Goal: Task Accomplishment & Management: Complete application form

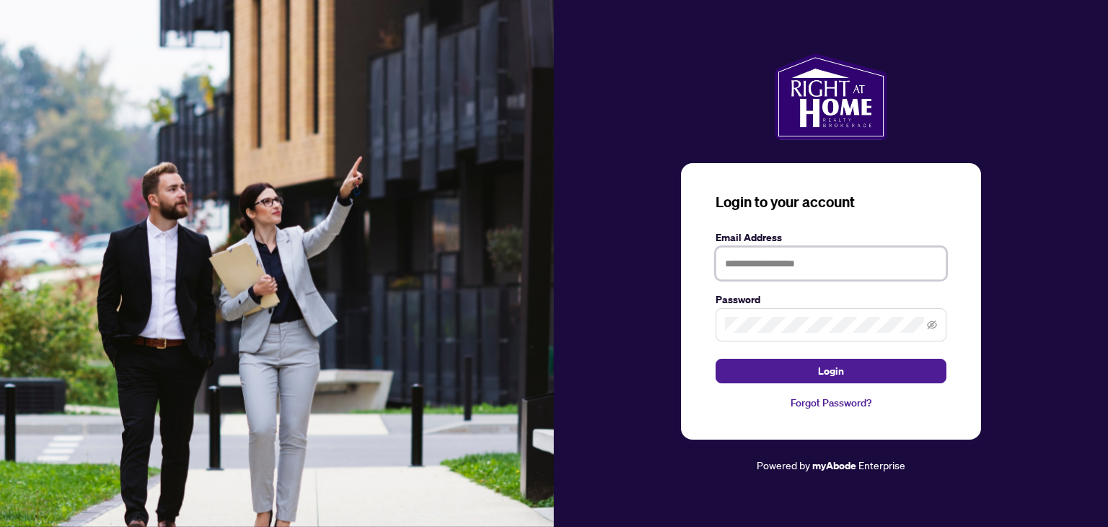
click at [756, 271] on input "text" at bounding box center [831, 263] width 231 height 33
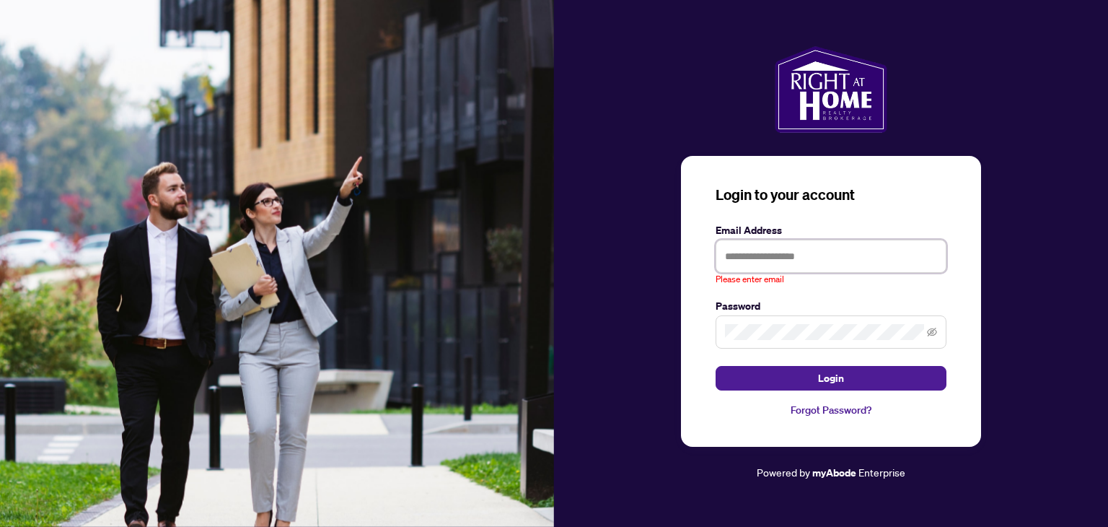
type input "**********"
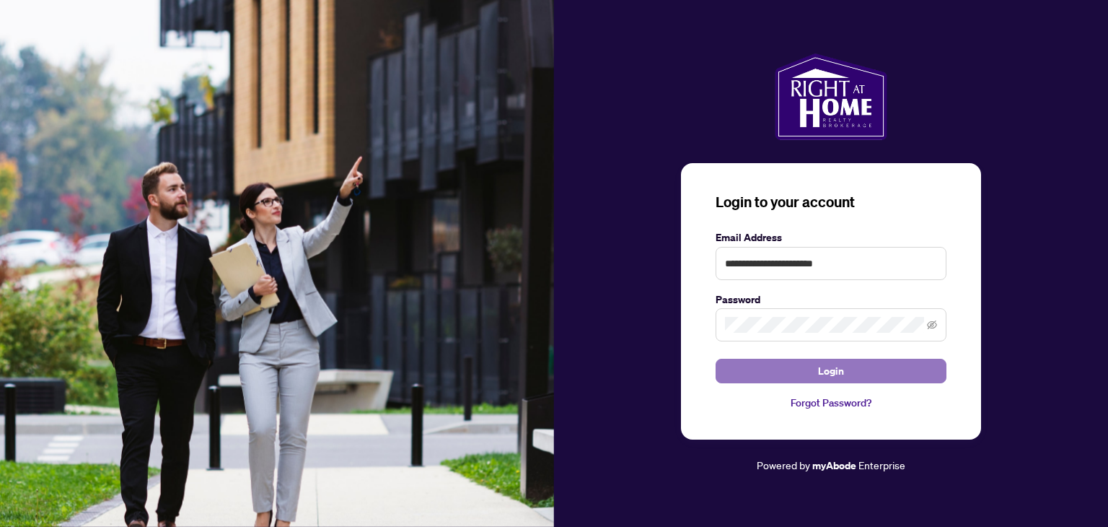
click at [868, 377] on button "Login" at bounding box center [831, 371] width 231 height 25
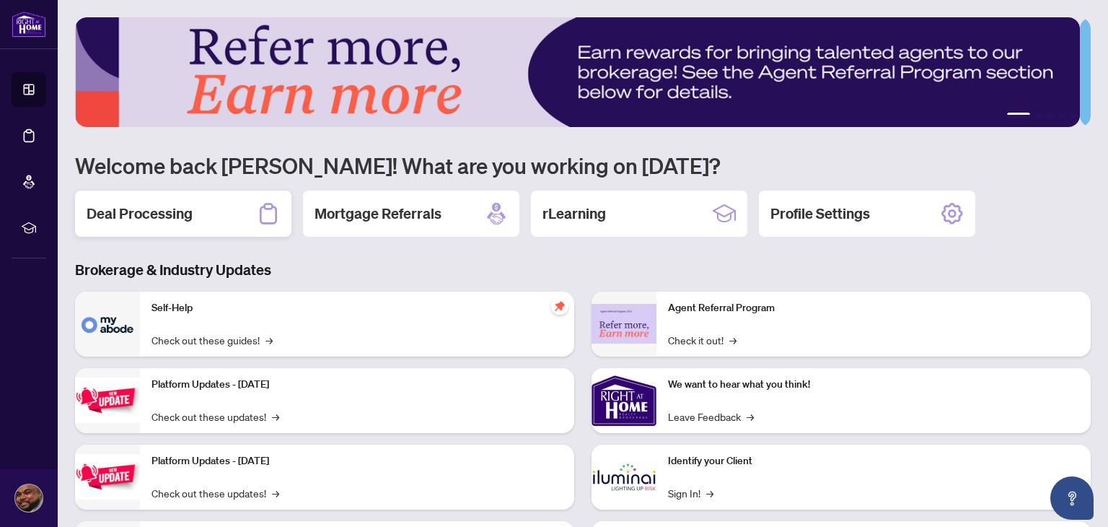
click at [168, 218] on h2 "Deal Processing" at bounding box center [140, 213] width 106 height 20
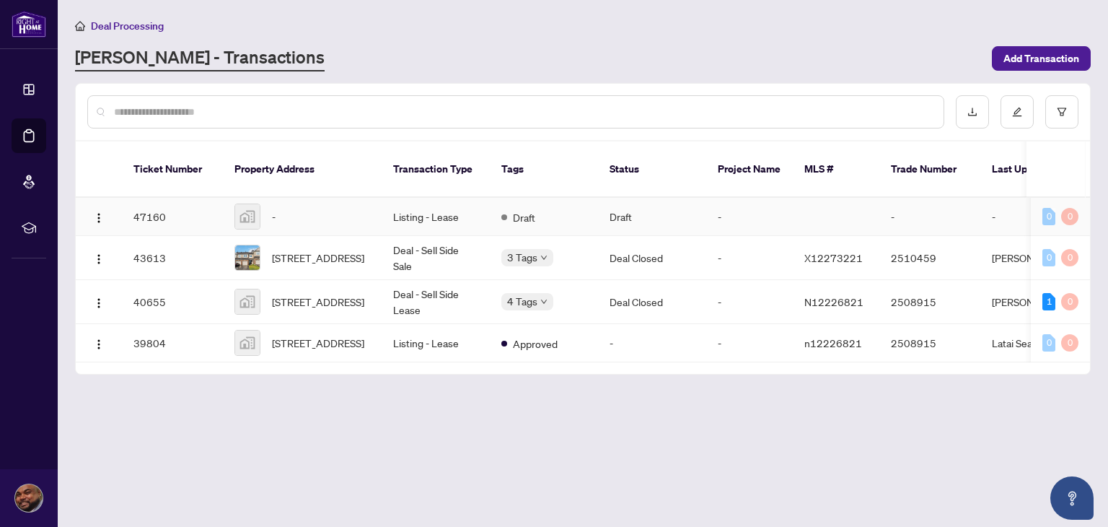
click at [170, 198] on td "47160" at bounding box center [172, 217] width 101 height 38
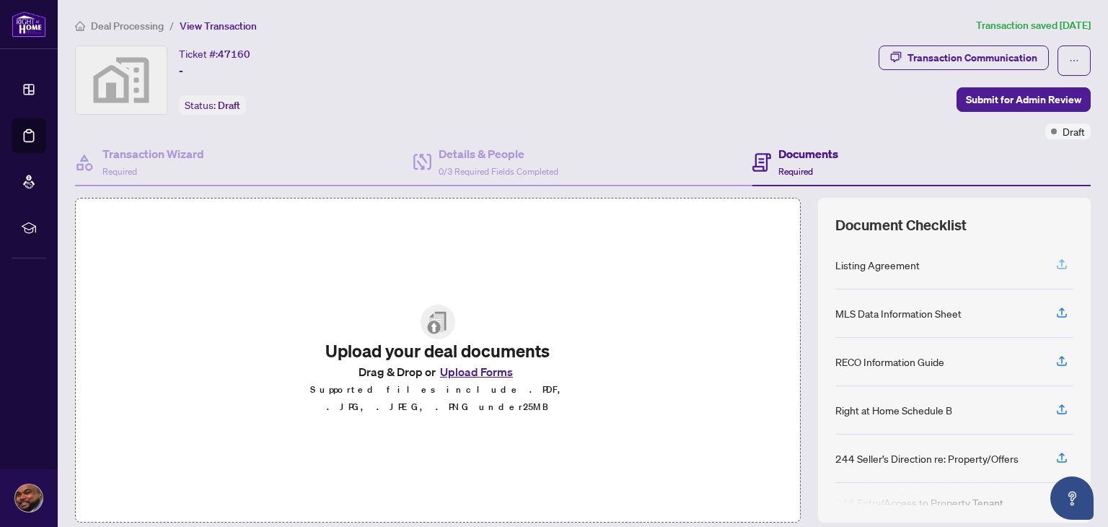
click at [1055, 260] on icon "button" at bounding box center [1061, 264] width 13 height 13
click at [861, 265] on div "Listing Agreement" at bounding box center [877, 265] width 84 height 16
click at [473, 381] on button "Upload Forms" at bounding box center [477, 371] width 82 height 19
click at [868, 265] on div "Listing Agreement" at bounding box center [877, 265] width 84 height 16
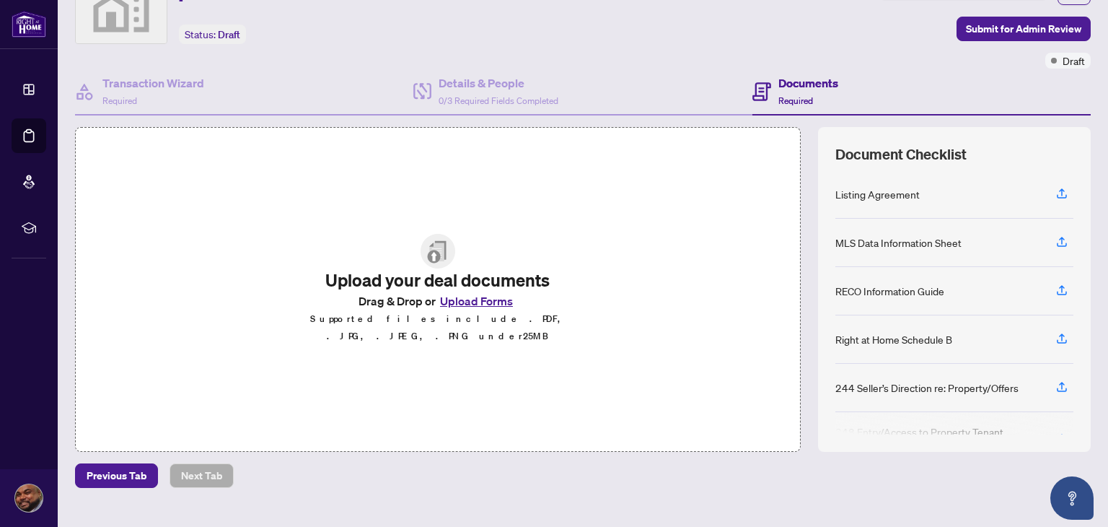
scroll to position [59, 0]
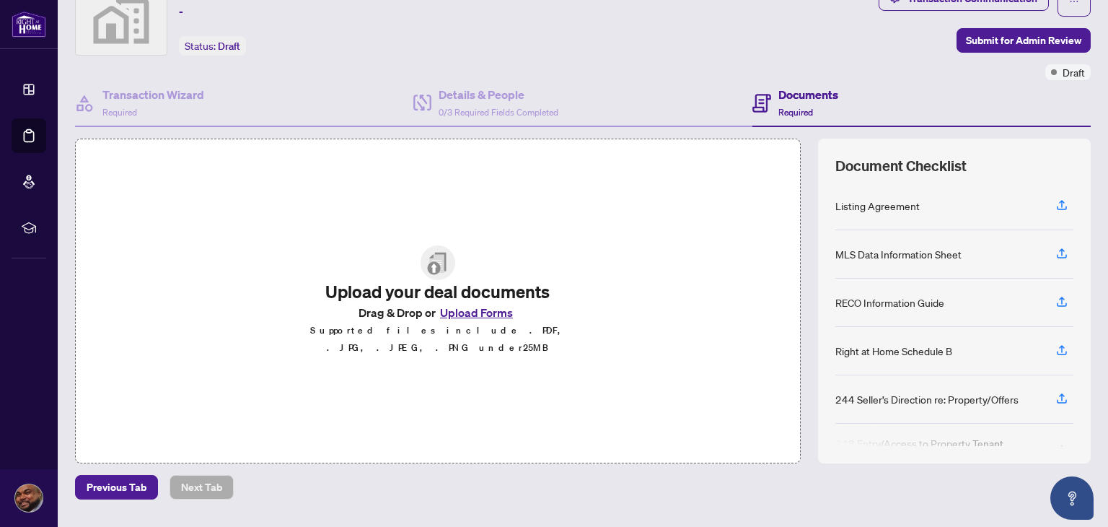
click at [488, 318] on button "Upload Forms" at bounding box center [477, 312] width 82 height 19
click at [461, 320] on button "Upload Forms" at bounding box center [477, 312] width 82 height 19
click at [883, 206] on div "Listing Agreement" at bounding box center [877, 206] width 84 height 16
click at [1055, 205] on icon "button" at bounding box center [1061, 204] width 13 height 13
click at [470, 95] on h4 "Details & People" at bounding box center [499, 94] width 120 height 17
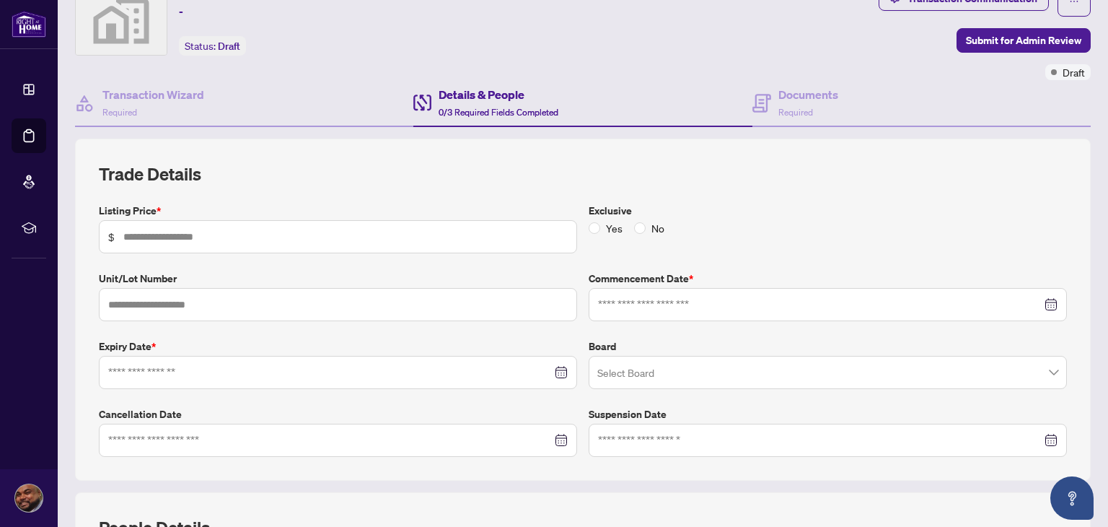
click at [470, 95] on h4 "Details & People" at bounding box center [499, 94] width 120 height 17
click at [165, 113] on div "Transaction Wizard Required" at bounding box center [153, 103] width 102 height 34
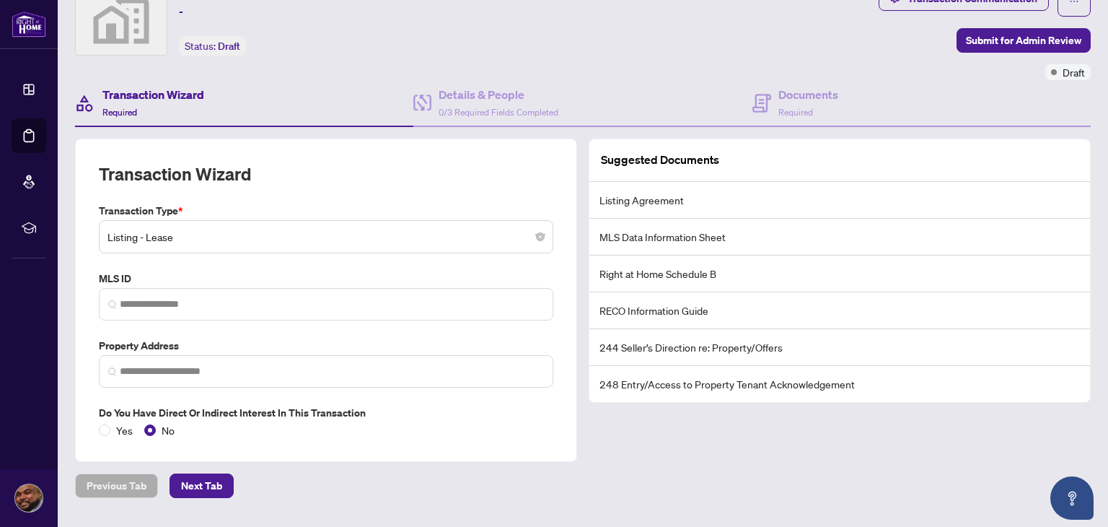
click at [626, 198] on li "Listing Agreement" at bounding box center [839, 200] width 501 height 37
click at [643, 164] on article "Suggested Documents" at bounding box center [660, 160] width 118 height 18
click at [778, 107] on span "Required" at bounding box center [795, 112] width 35 height 11
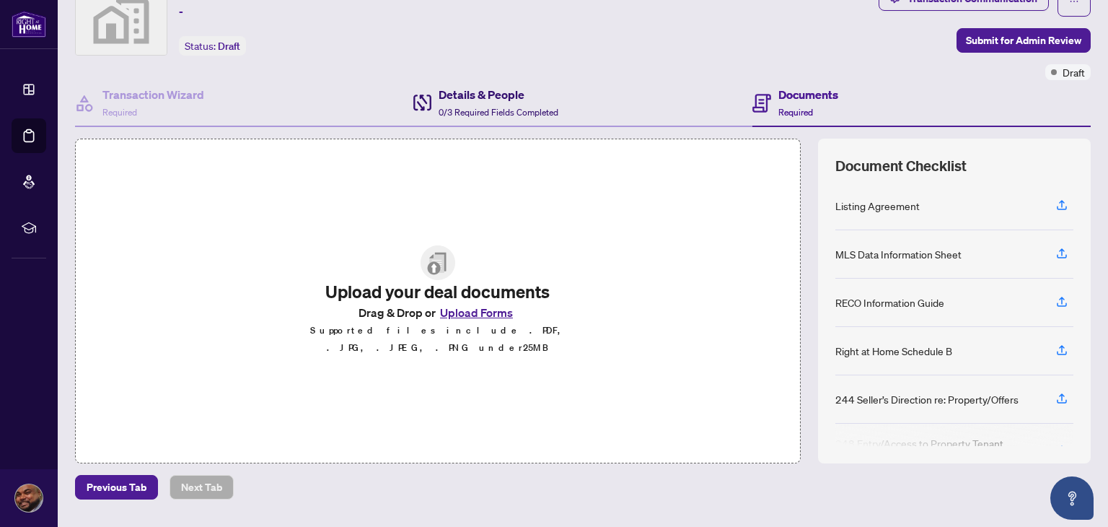
click at [444, 95] on h4 "Details & People" at bounding box center [499, 94] width 120 height 17
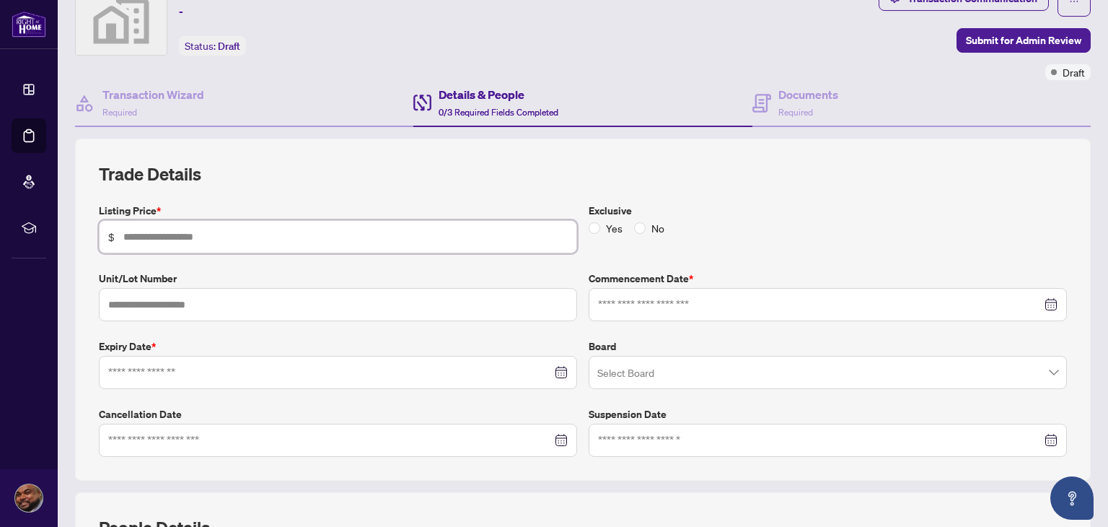
click at [369, 232] on input "text" at bounding box center [345, 237] width 444 height 16
type input "*****"
click at [1042, 302] on div at bounding box center [828, 305] width 460 height 16
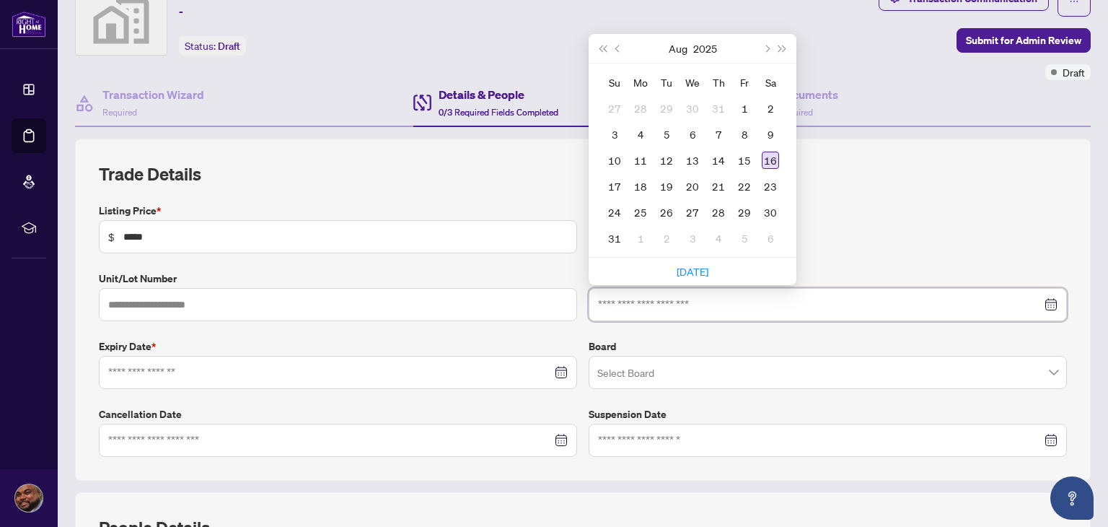
type input "**********"
click at [763, 154] on div "16" at bounding box center [770, 160] width 17 height 17
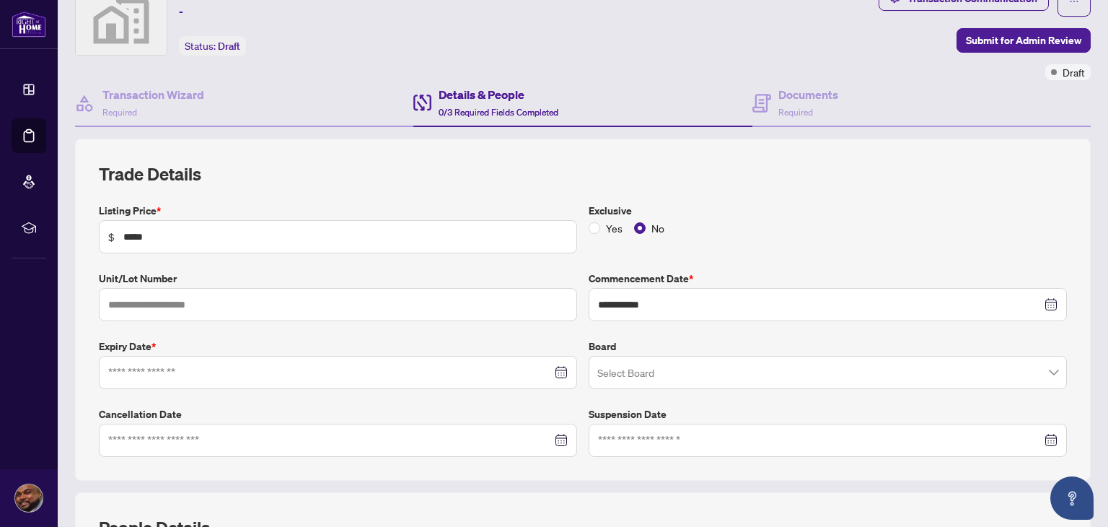
click at [556, 372] on div at bounding box center [338, 372] width 460 height 16
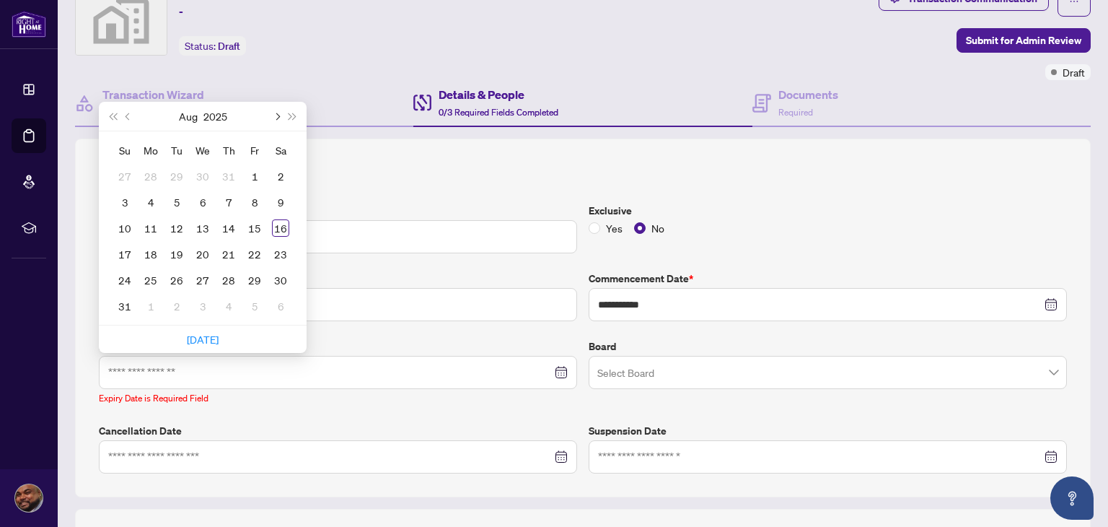
click at [279, 113] on span "Next month (PageDown)" at bounding box center [276, 116] width 7 height 7
type input "**********"
click at [260, 226] on div "14" at bounding box center [254, 227] width 17 height 17
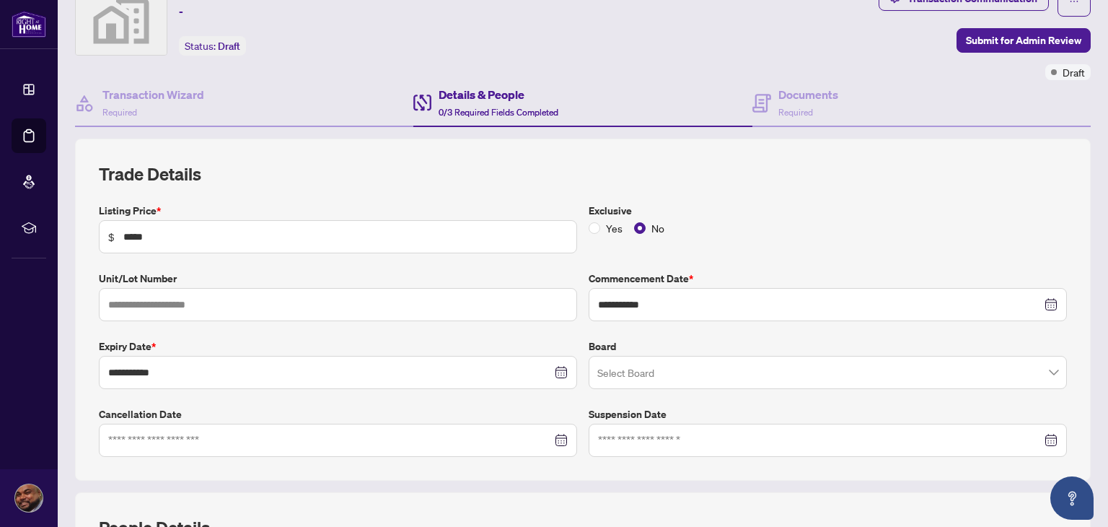
click at [694, 382] on input "search" at bounding box center [821, 375] width 448 height 32
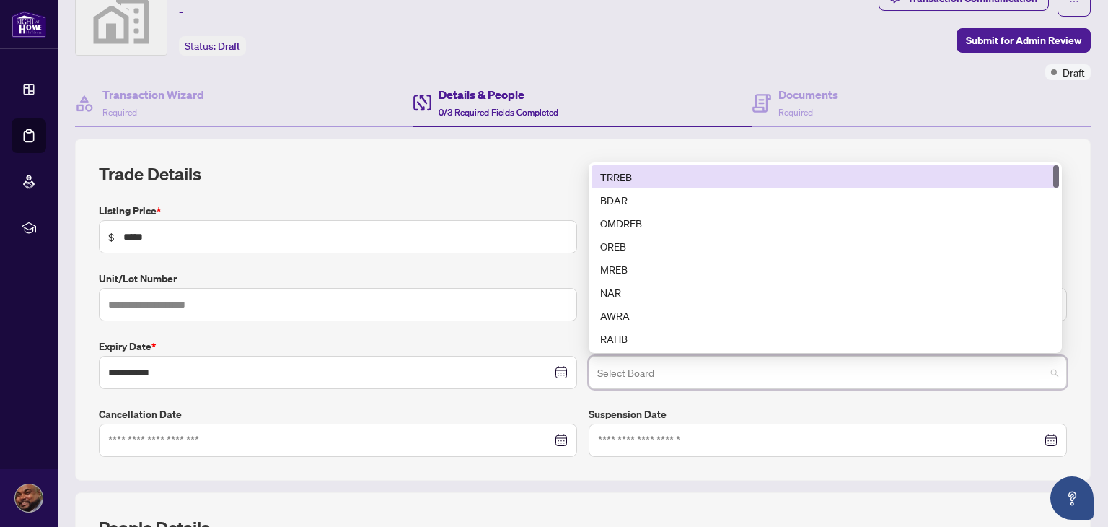
click at [659, 172] on div "TRREB" at bounding box center [825, 177] width 450 height 16
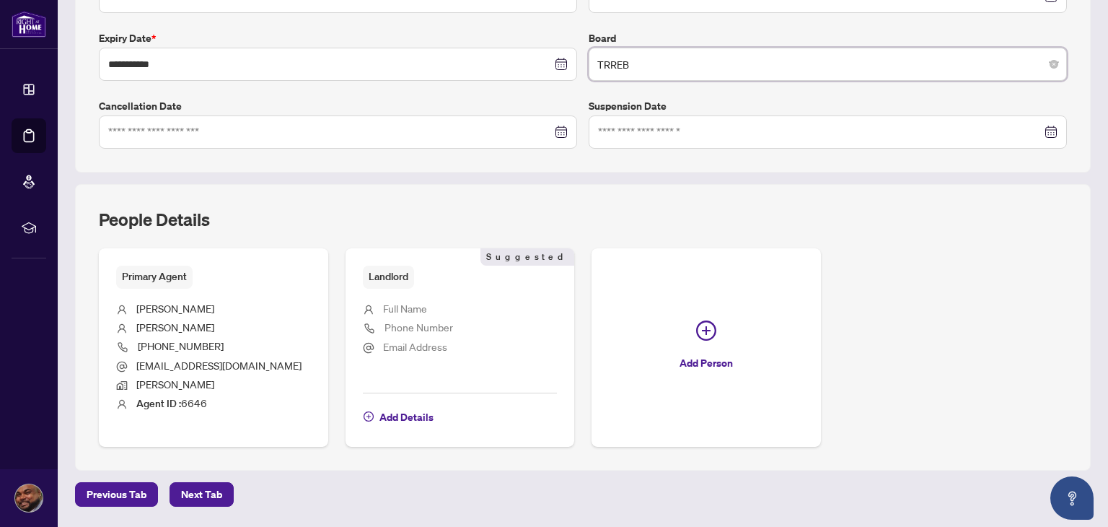
scroll to position [370, 0]
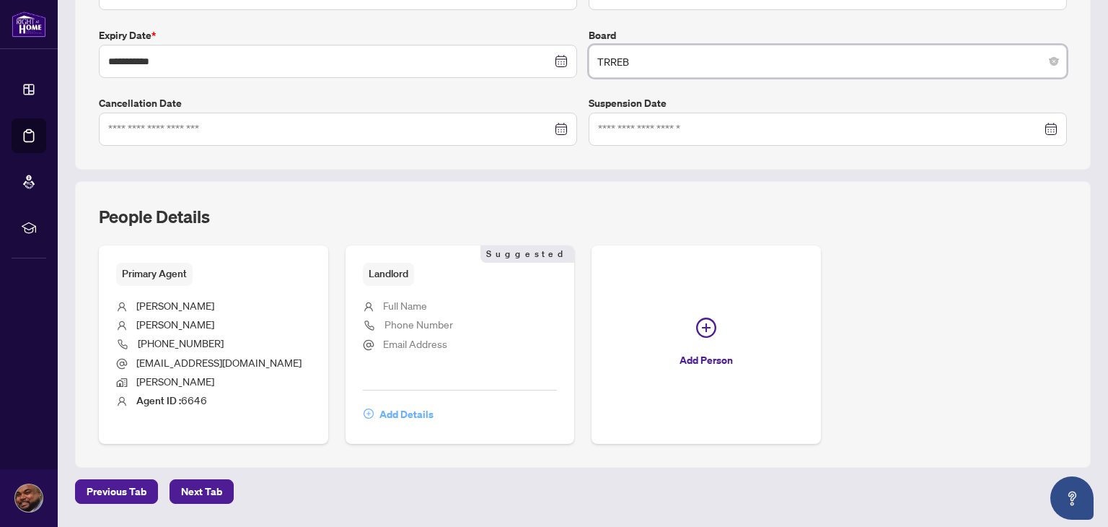
click at [382, 413] on span "Add Details" at bounding box center [406, 414] width 54 height 23
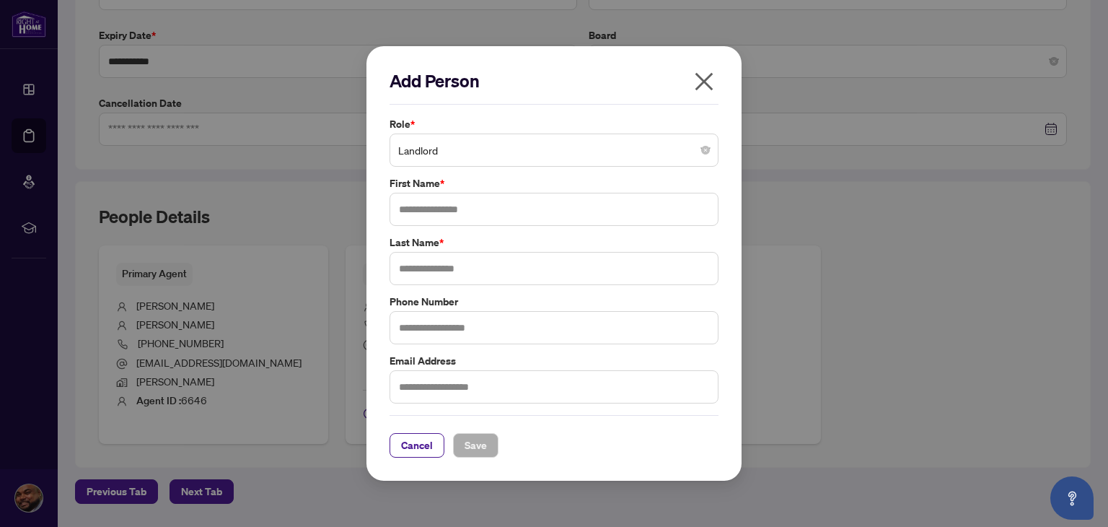
click at [462, 177] on label "First Name *" at bounding box center [554, 183] width 329 height 16
click at [455, 218] on input "text" at bounding box center [554, 209] width 329 height 33
click at [427, 211] on input "**********" at bounding box center [554, 209] width 329 height 33
type input "********"
click at [436, 275] on input "text" at bounding box center [554, 268] width 329 height 33
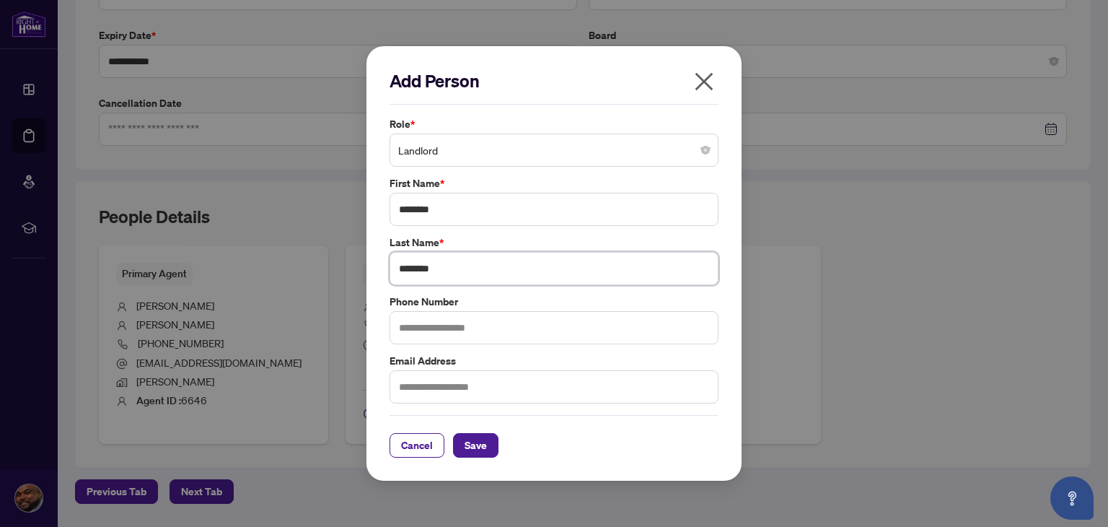
type input "********"
click at [460, 395] on input "text" at bounding box center [554, 386] width 329 height 33
click at [467, 449] on span "Save" at bounding box center [476, 445] width 22 height 23
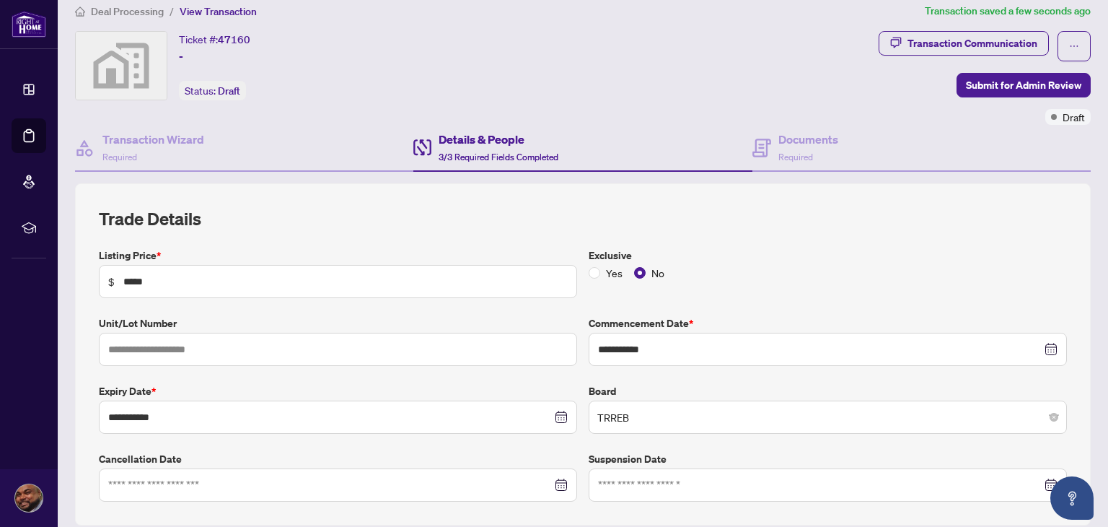
scroll to position [0, 0]
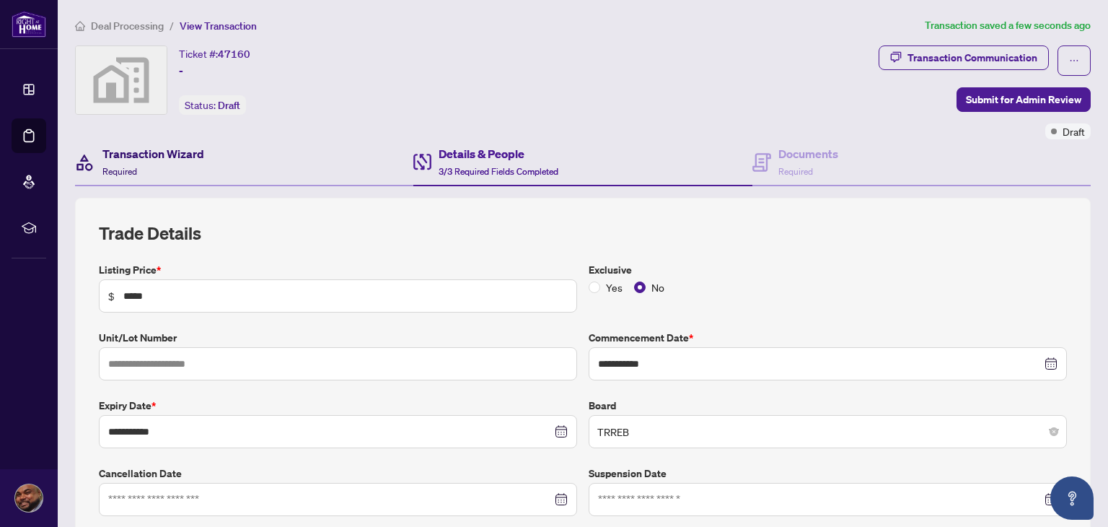
click at [172, 159] on h4 "Transaction Wizard" at bounding box center [153, 153] width 102 height 17
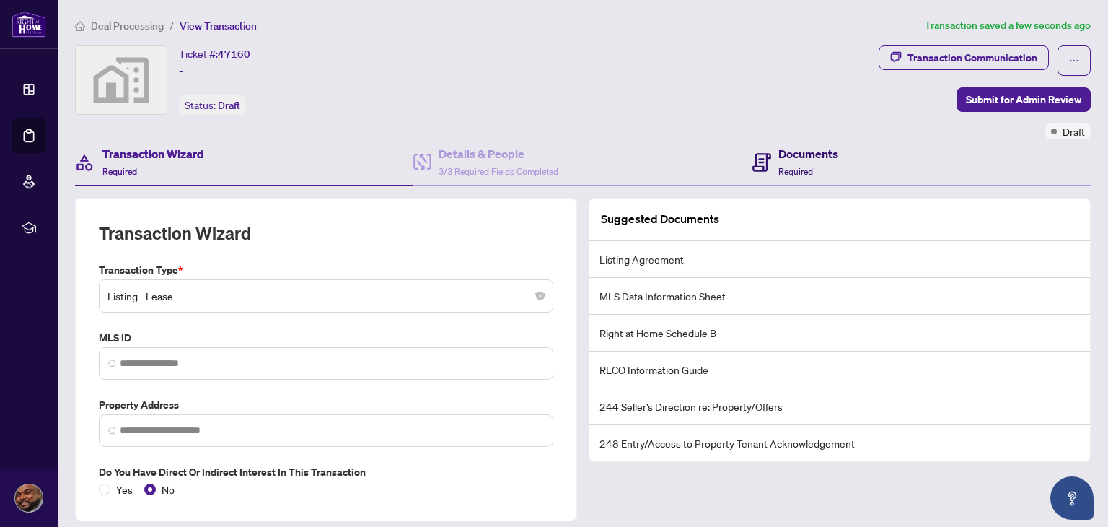
click at [789, 150] on h4 "Documents" at bounding box center [808, 153] width 60 height 17
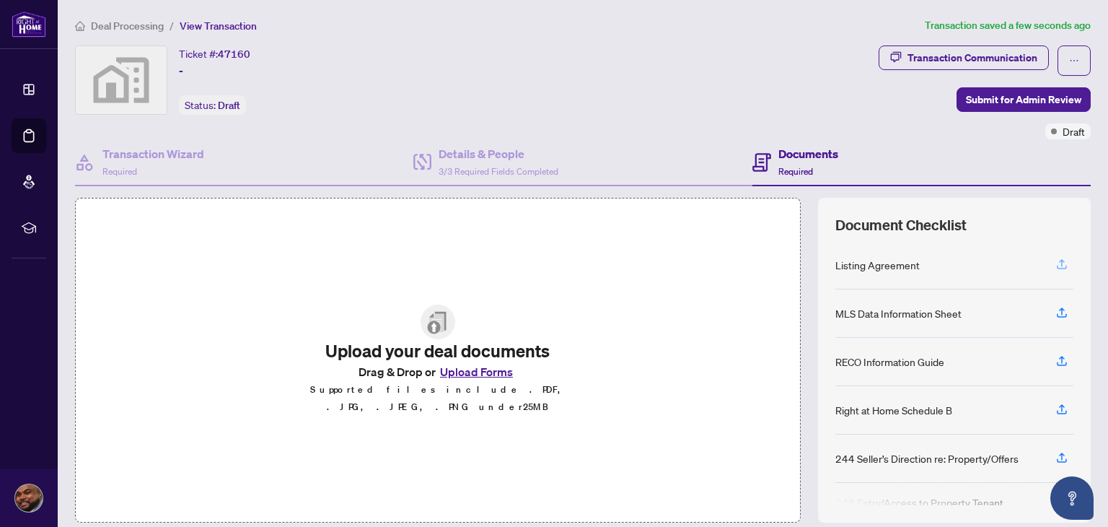
click at [1055, 258] on icon "button" at bounding box center [1061, 264] width 13 height 13
click at [1055, 259] on icon "button" at bounding box center [1061, 264] width 13 height 13
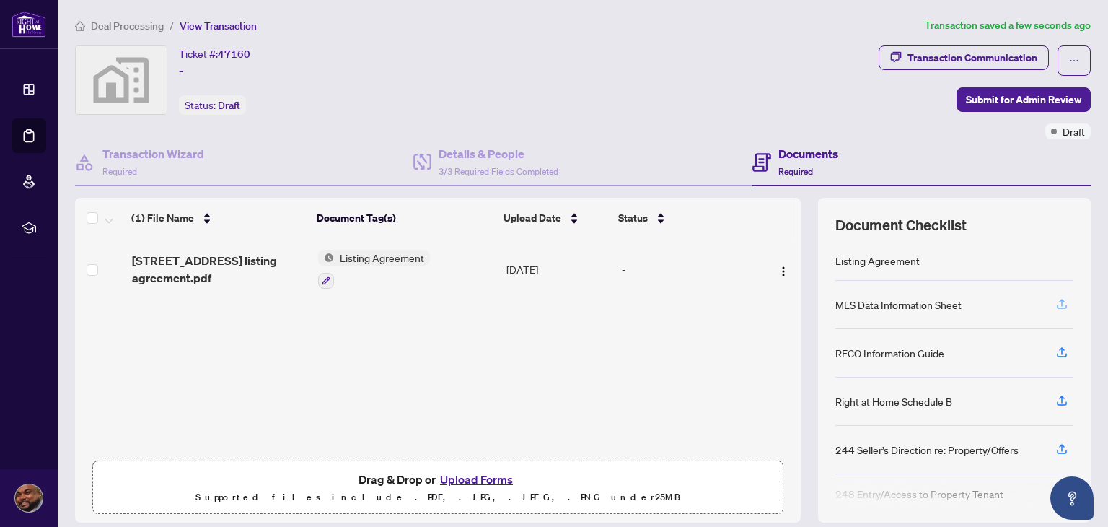
click at [1055, 304] on icon "button" at bounding box center [1061, 303] width 13 height 13
click at [1055, 301] on icon "button" at bounding box center [1061, 303] width 13 height 13
